Goal: Find specific page/section: Find specific page/section

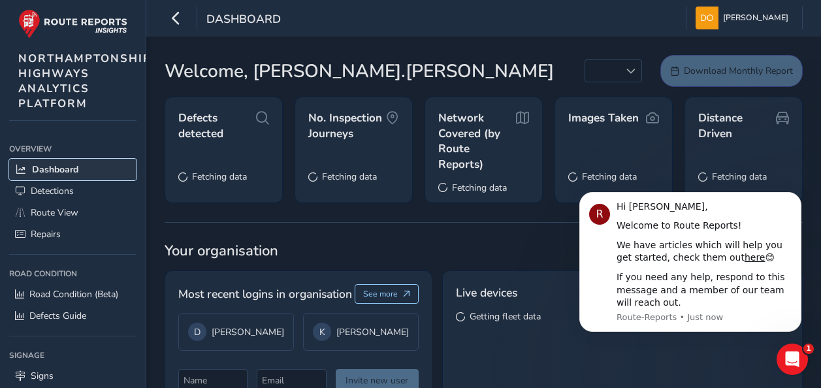
click at [54, 169] on span "Dashboard" at bounding box center [55, 169] width 46 height 12
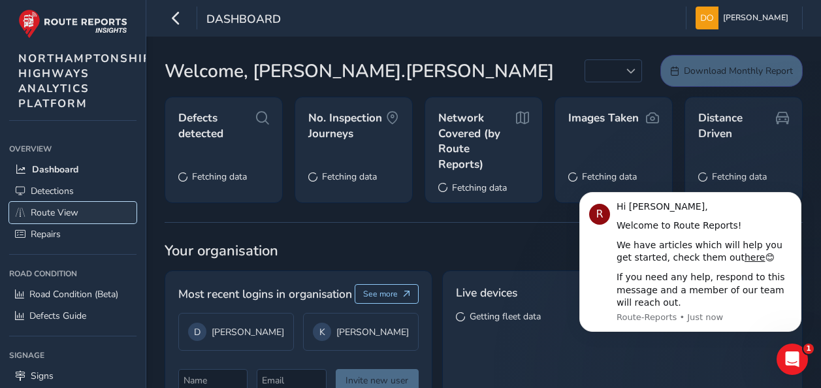
click at [67, 213] on span "Route View" at bounding box center [55, 213] width 48 height 12
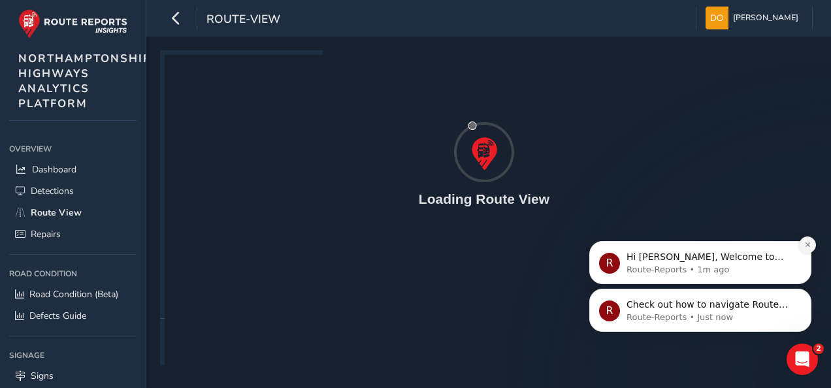
click at [814, 242] on button "Dismiss notification" at bounding box center [807, 245] width 17 height 17
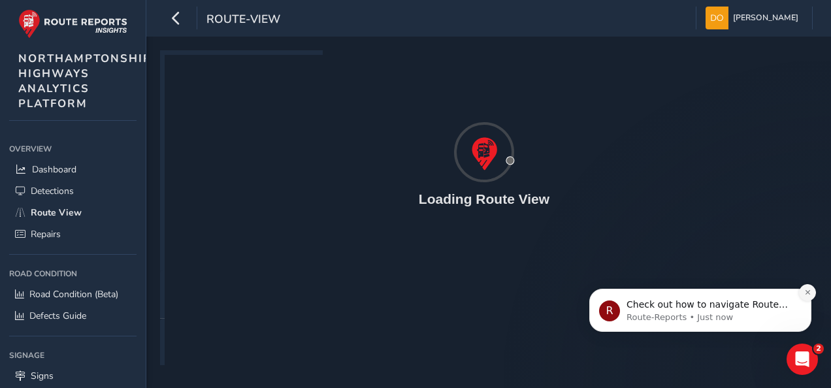
click at [809, 296] on icon "Dismiss notification" at bounding box center [807, 292] width 7 height 7
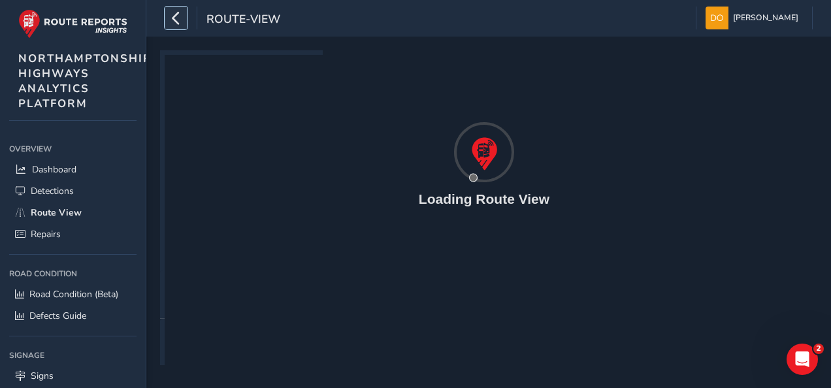
click at [176, 14] on icon "button" at bounding box center [176, 18] width 14 height 23
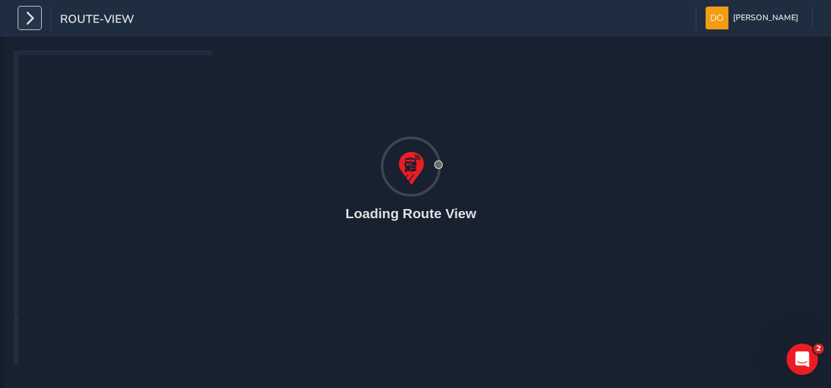
click at [24, 21] on icon "button" at bounding box center [30, 18] width 14 height 23
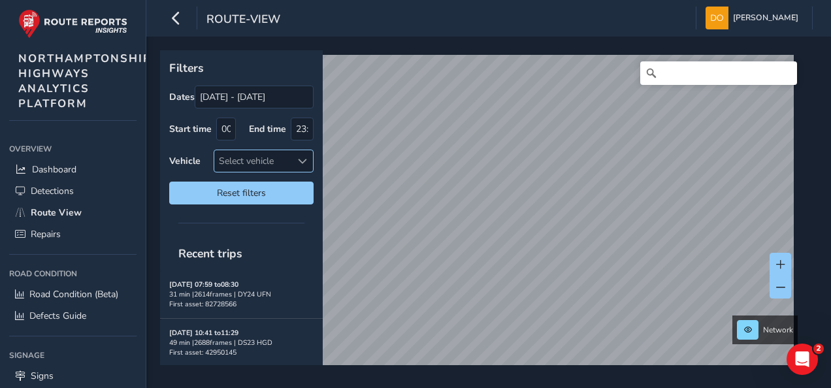
click at [305, 160] on span at bounding box center [302, 161] width 9 height 9
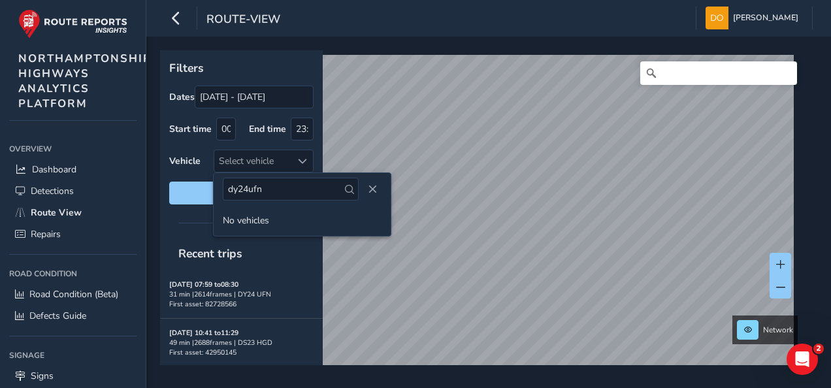
type input "dy24ufn"
click at [368, 186] on span "Close" at bounding box center [372, 189] width 9 height 9
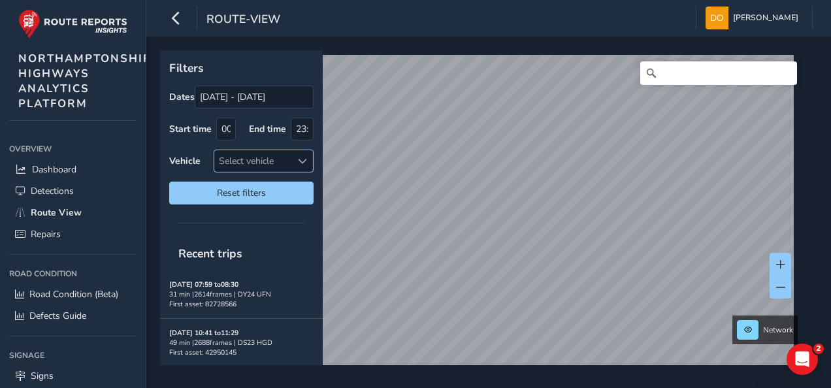
click at [292, 156] on div at bounding box center [302, 161] width 22 height 22
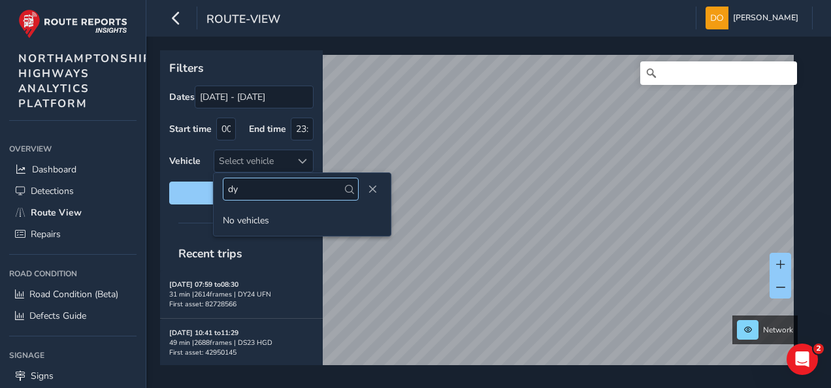
type input "d"
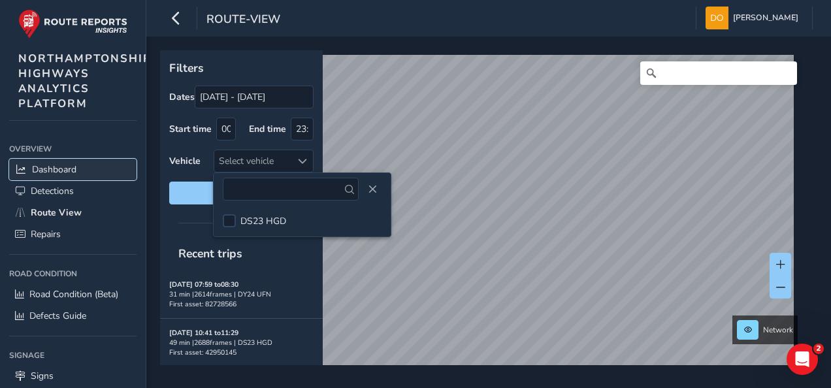
click at [50, 168] on span "Dashboard" at bounding box center [54, 169] width 44 height 12
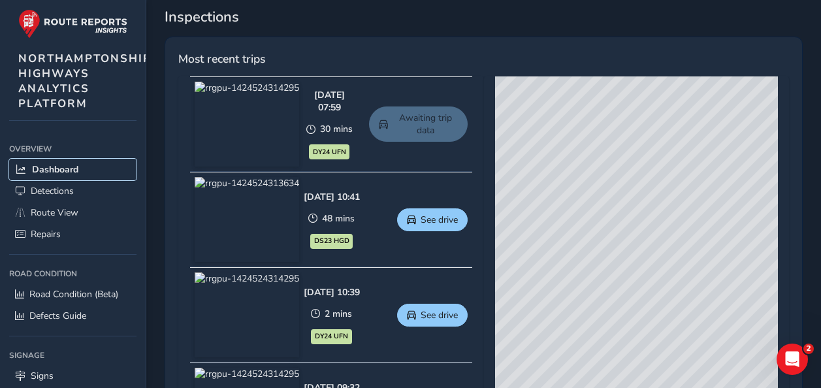
scroll to position [590, 0]
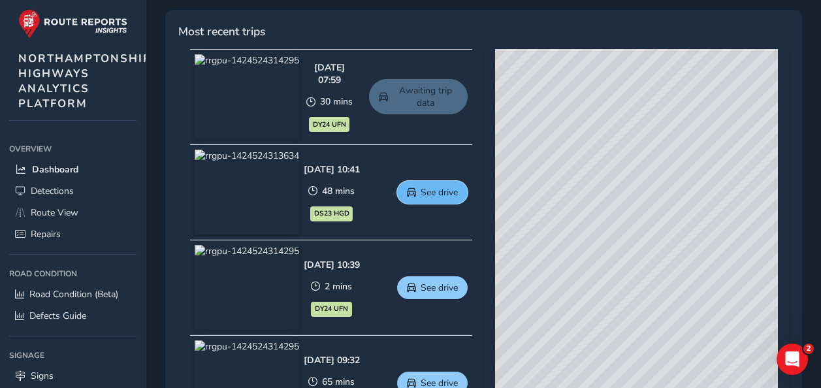
click at [444, 186] on span "See drive" at bounding box center [439, 192] width 37 height 12
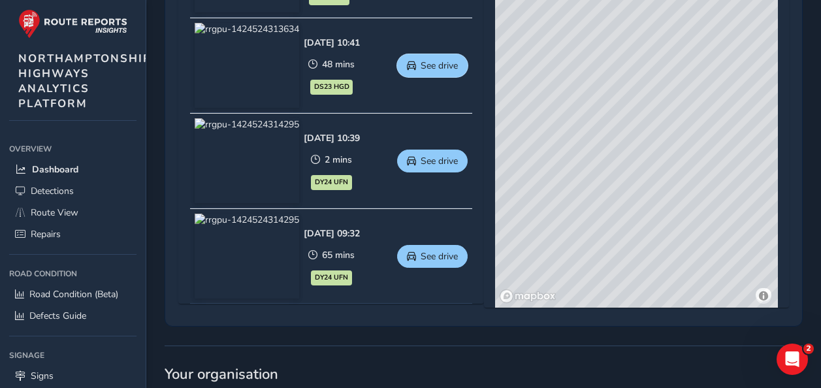
scroll to position [716, 0]
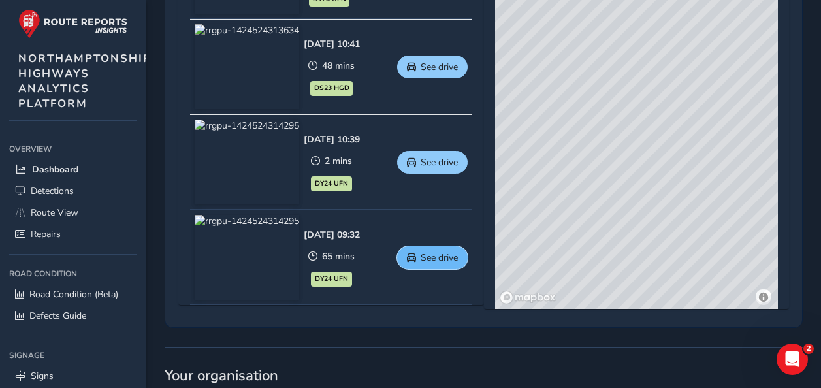
click at [416, 255] on span "See drive" at bounding box center [411, 257] width 9 height 9
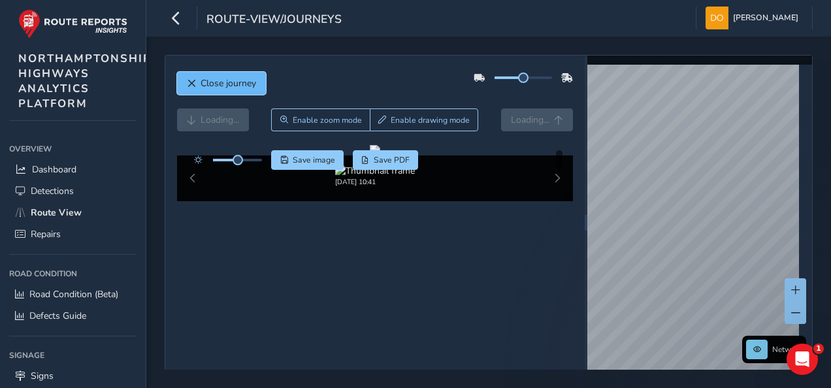
click at [210, 77] on span "Close journey" at bounding box center [229, 83] width 56 height 12
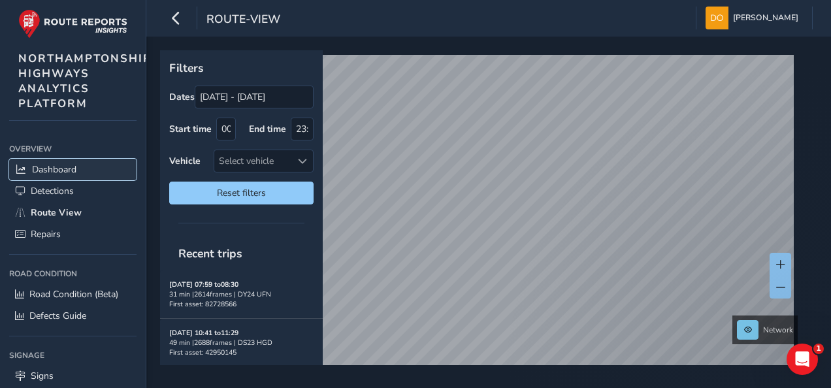
click at [76, 165] on span "Dashboard" at bounding box center [54, 169] width 44 height 12
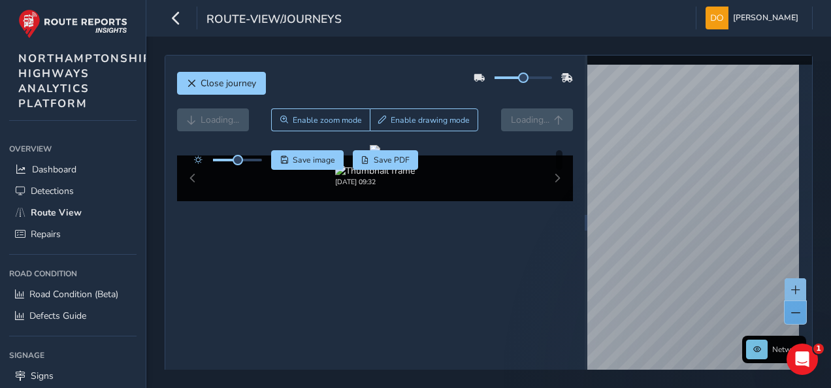
click at [791, 308] on span at bounding box center [795, 312] width 9 height 9
click at [370, 156] on div at bounding box center [375, 150] width 10 height 10
